Goal: Use online tool/utility: Utilize a website feature to perform a specific function

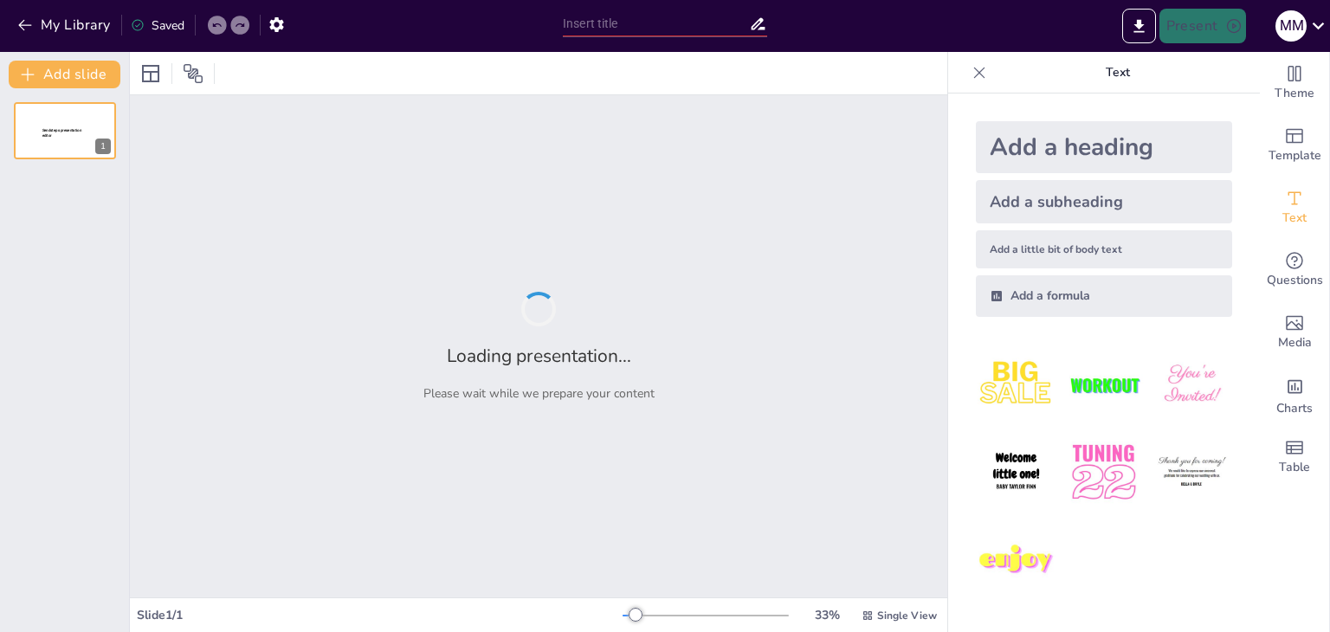
type input "Ефективне Управління: Від Підготовки до Виконання [PERSON_NAME]"
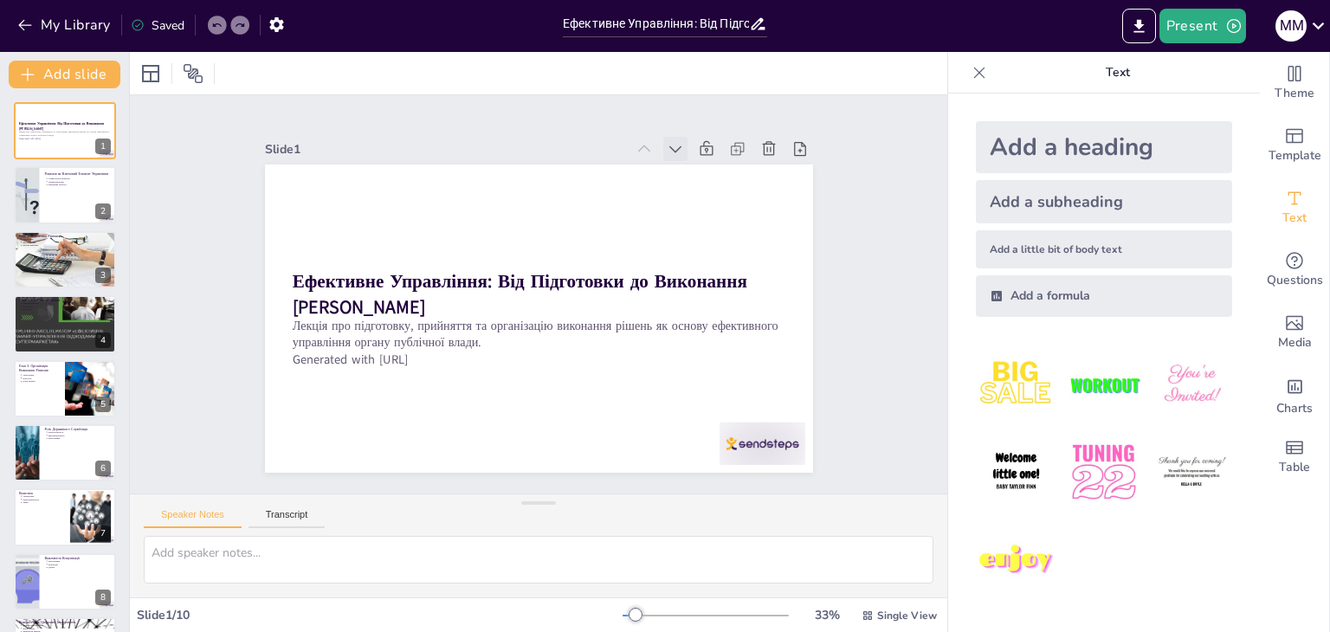
click at [712, 206] on icon at bounding box center [723, 217] width 23 height 23
click at [693, 171] on icon at bounding box center [703, 181] width 21 height 21
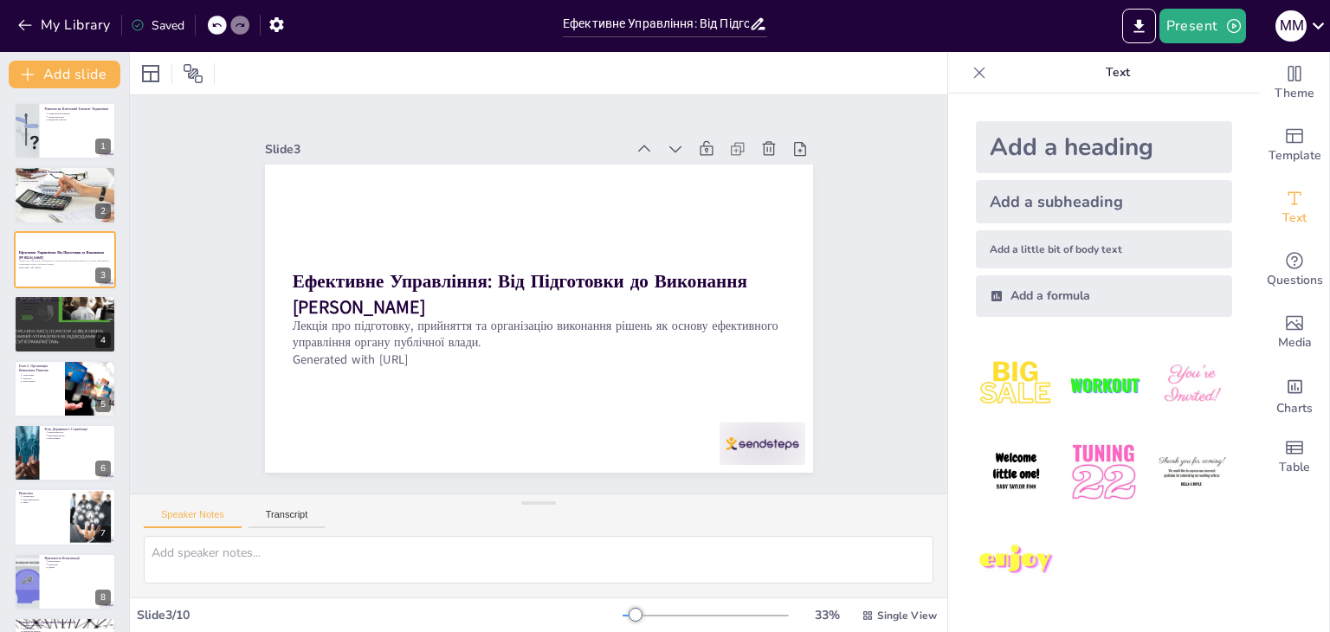
click at [102, 226] on div "Рішення як Ключовий Елемент Управління управлінське рішення характеристики юрид…" at bounding box center [64, 420] width 129 height 637
click at [62, 323] on div at bounding box center [65, 324] width 104 height 78
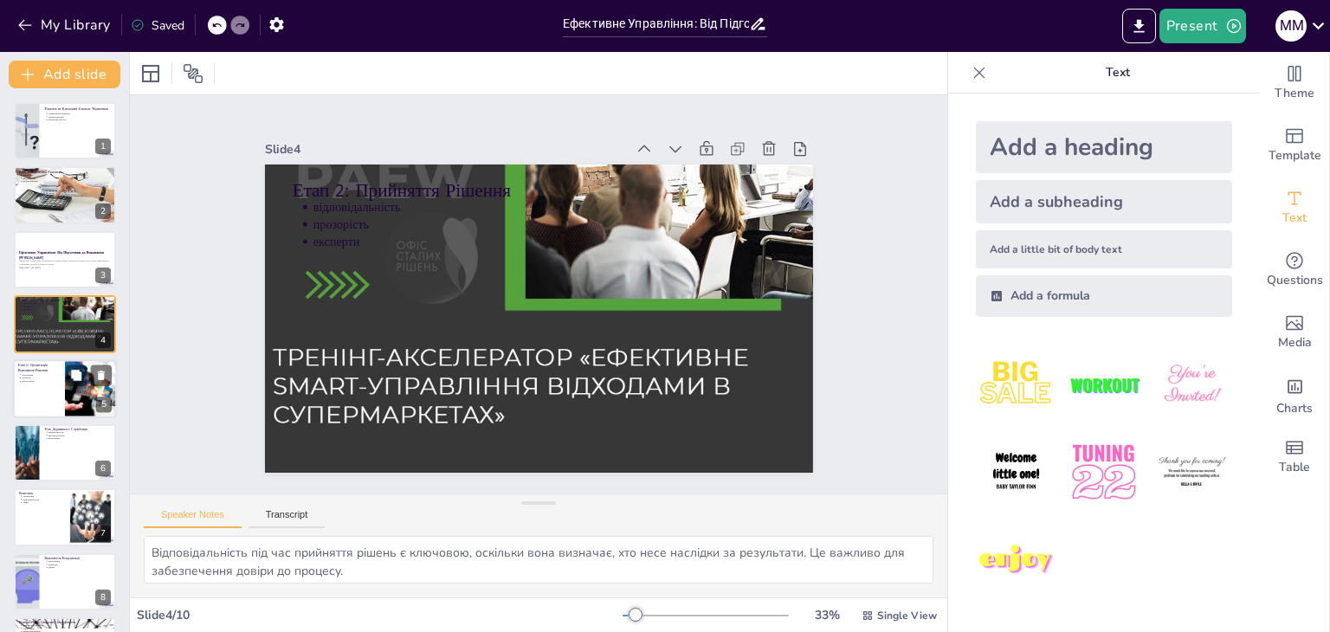
click at [31, 403] on div at bounding box center [65, 388] width 104 height 59
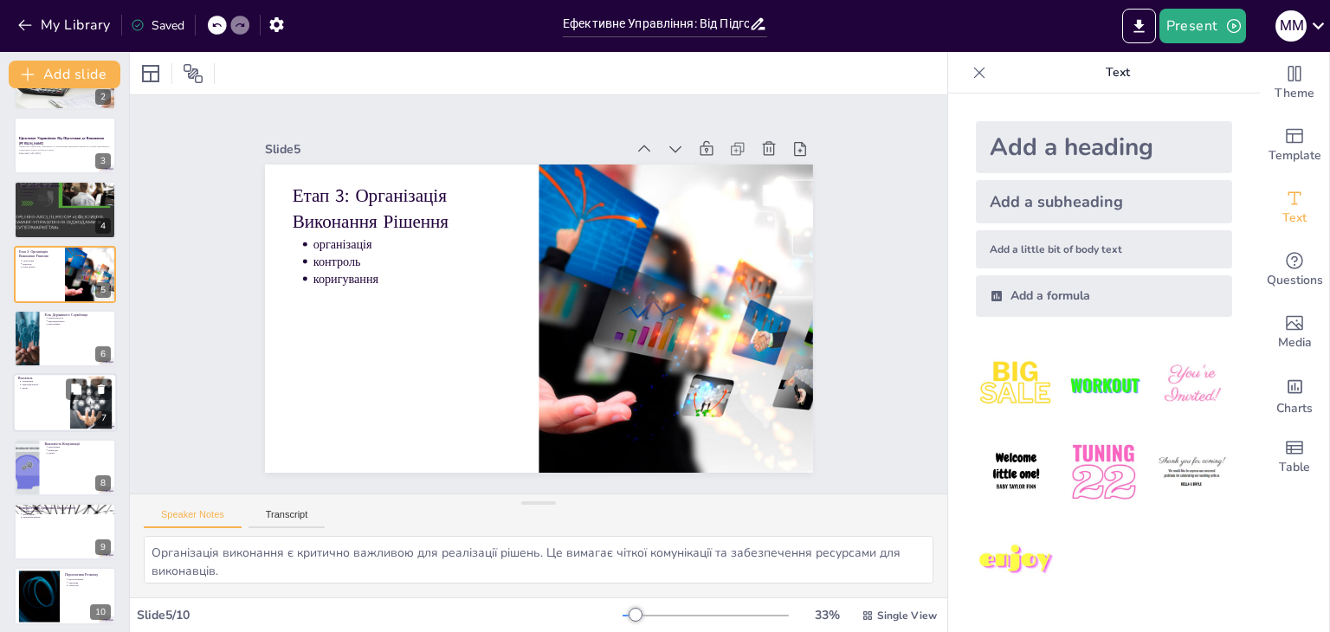
click at [43, 387] on p "зміни" at bounding box center [43, 388] width 43 height 3
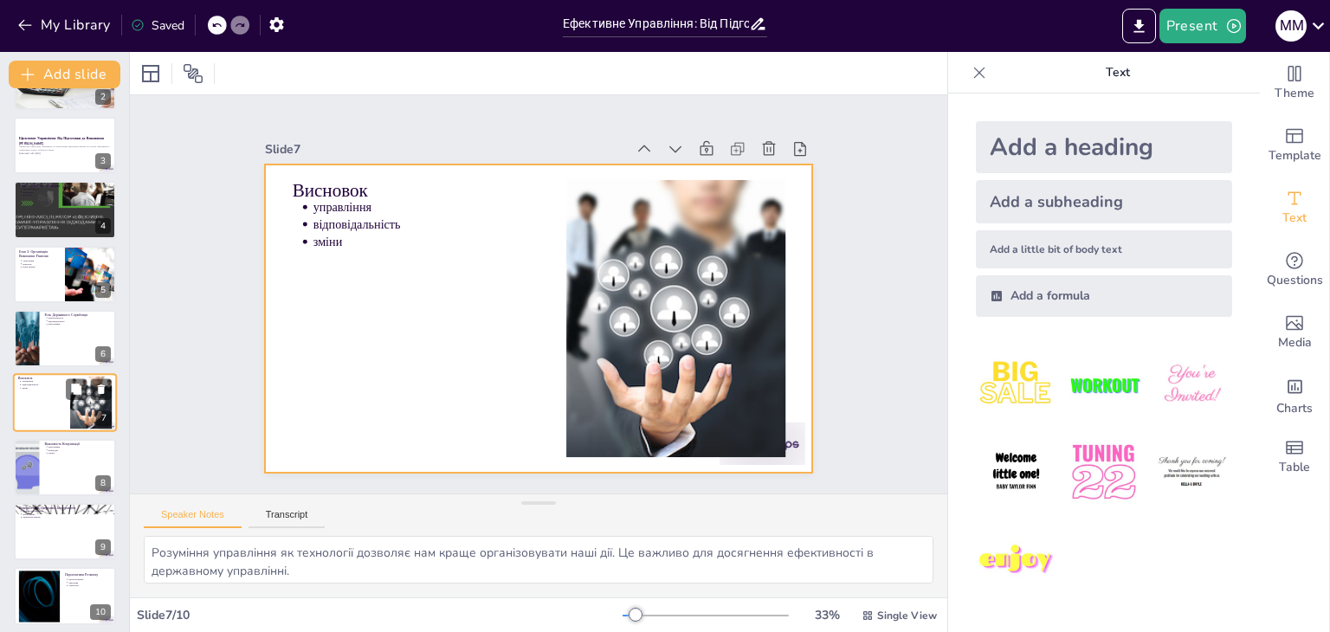
scroll to position [121, 0]
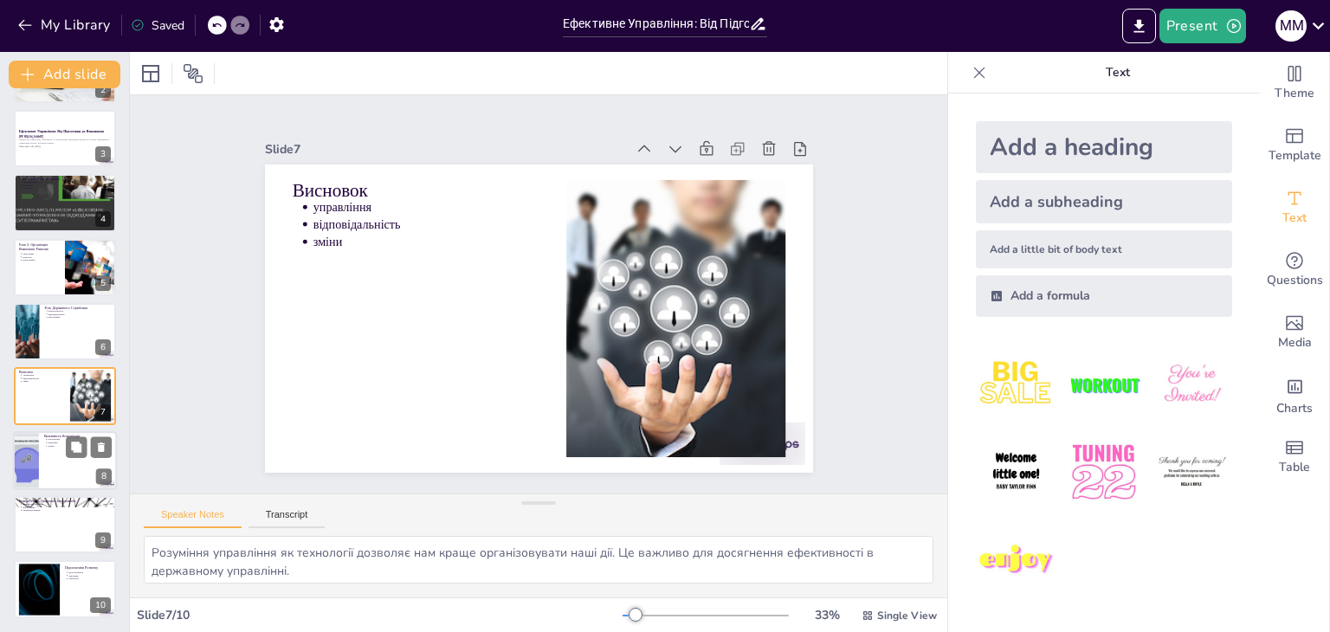
click at [48, 452] on div at bounding box center [65, 460] width 104 height 59
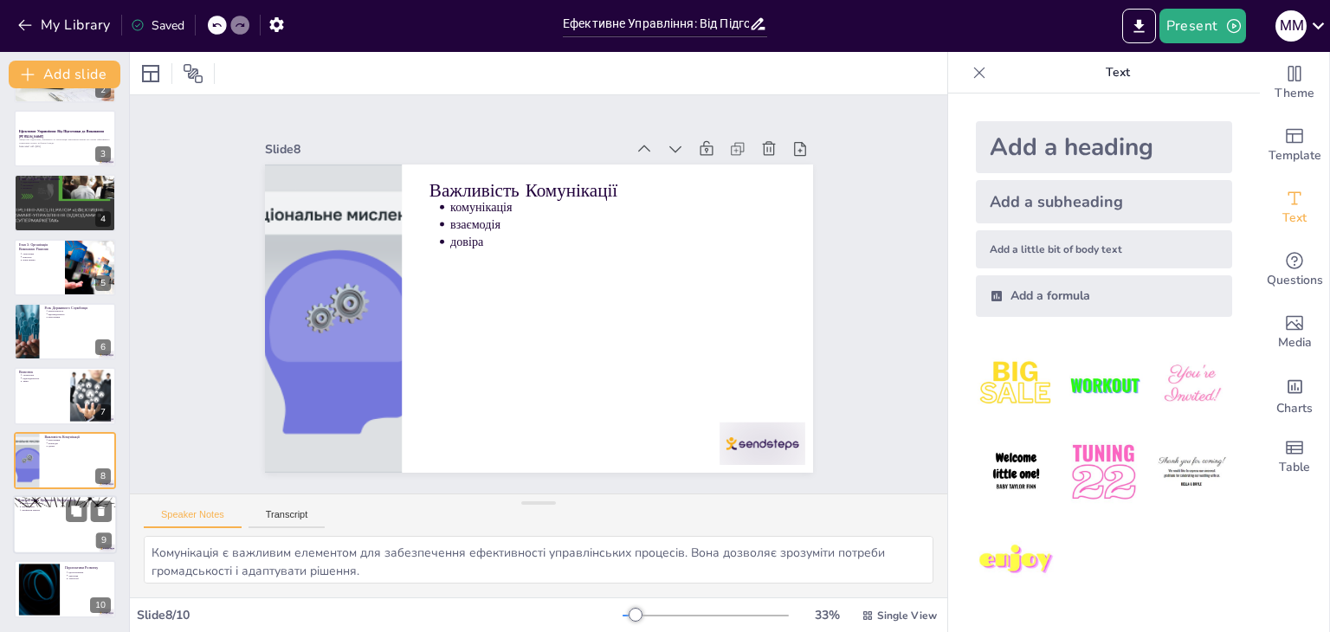
click at [53, 517] on div at bounding box center [65, 524] width 104 height 59
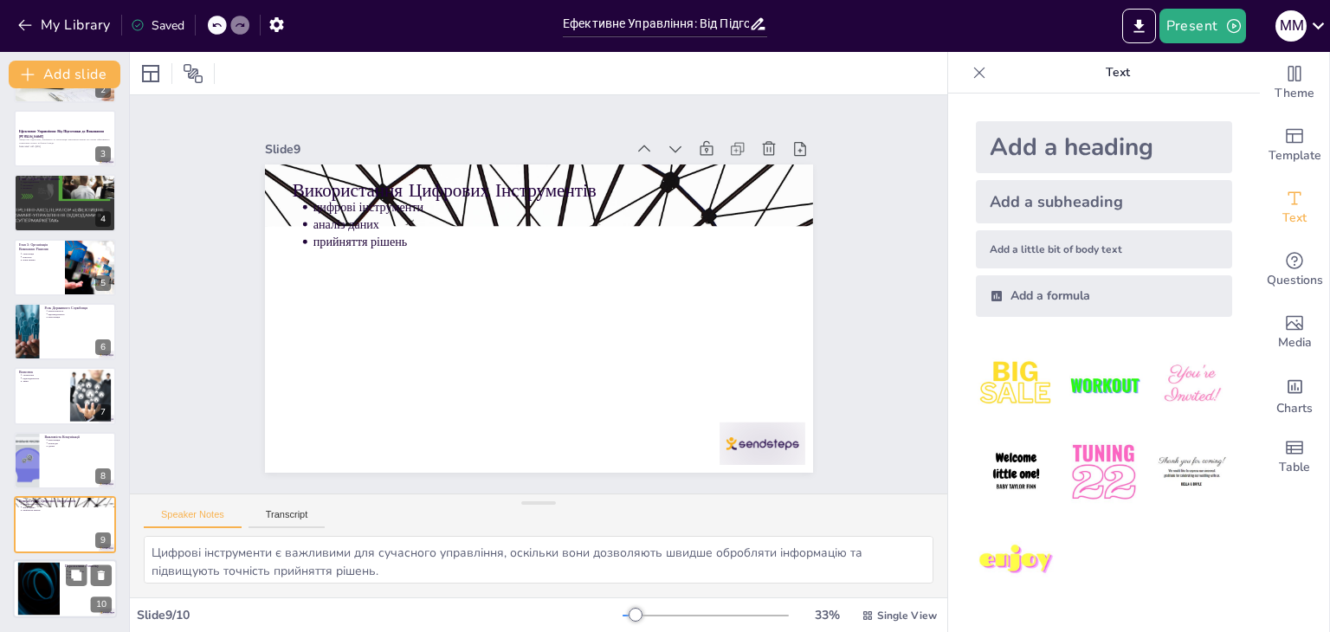
click at [28, 596] on div at bounding box center [39, 589] width 94 height 53
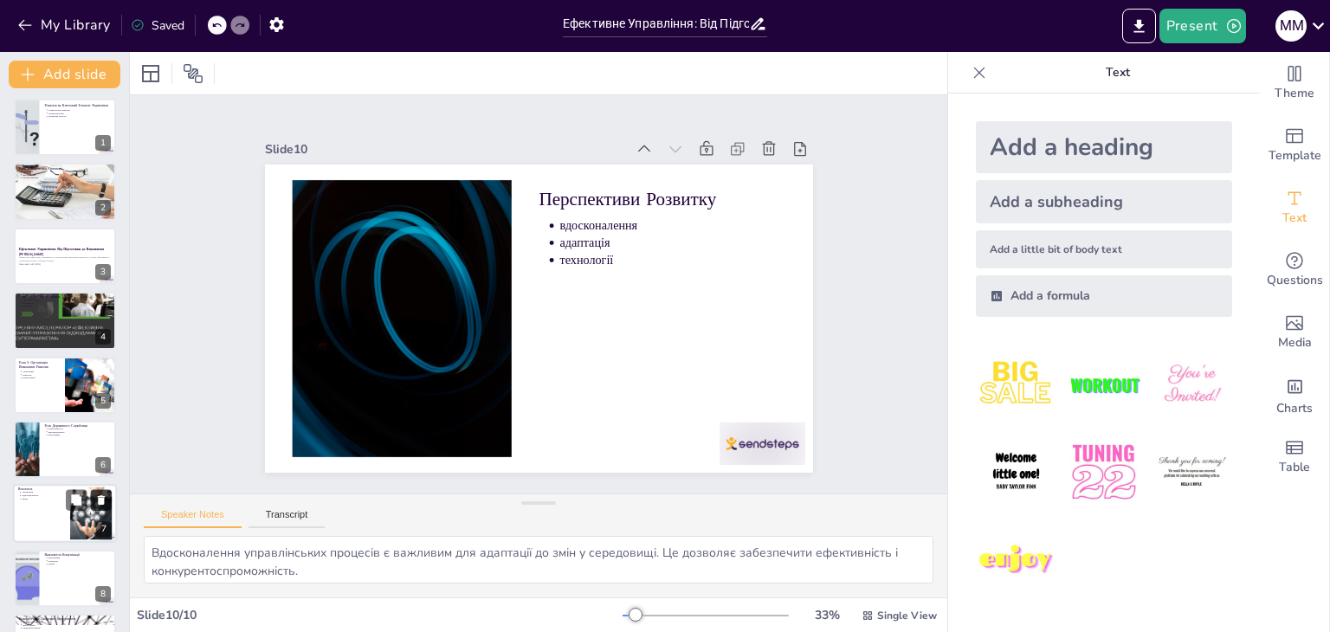
scroll to position [0, 0]
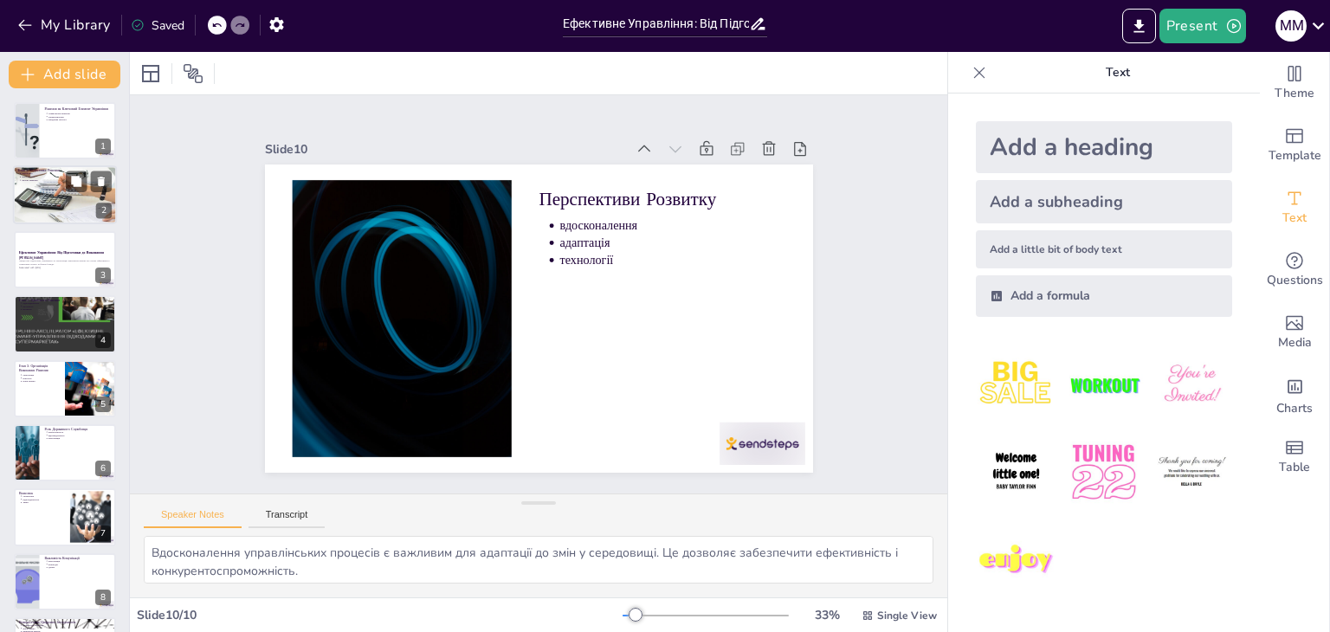
click at [85, 212] on div at bounding box center [65, 195] width 104 height 65
type textarea "Підготовка є основою для якісного прийняття рішень. Вона вимагає чіткого визнач…"
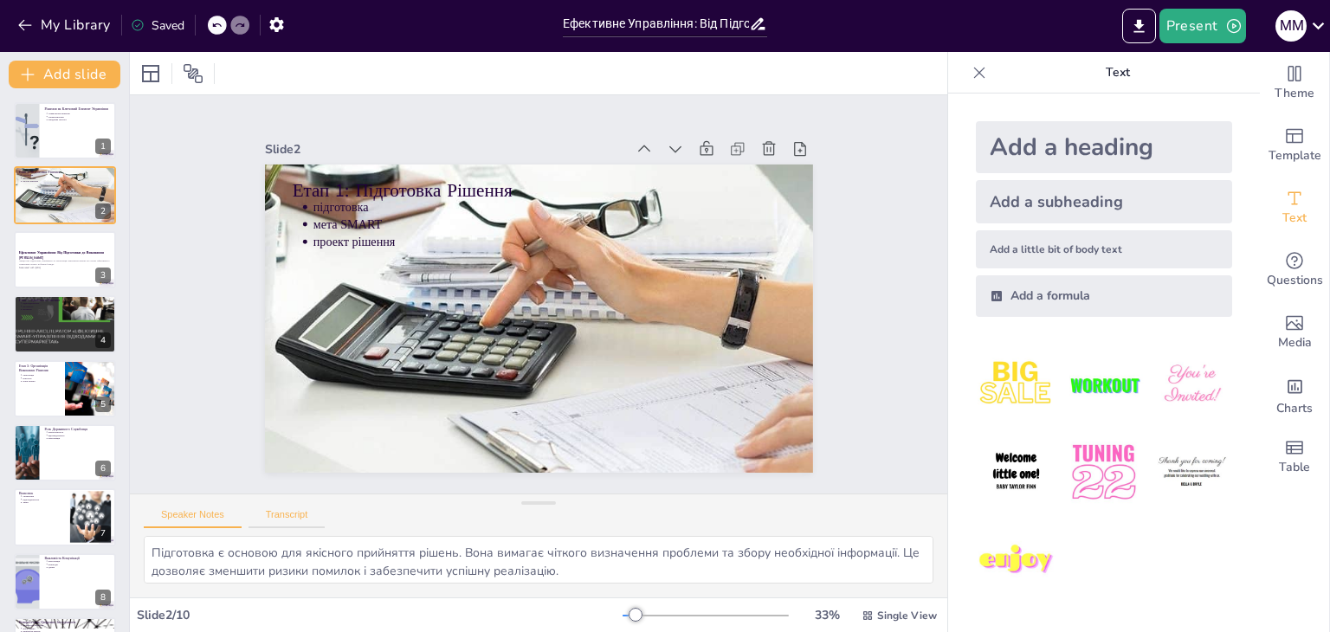
click at [303, 517] on button "Transcript" at bounding box center [287, 518] width 77 height 19
